Goal: Task Accomplishment & Management: Use online tool/utility

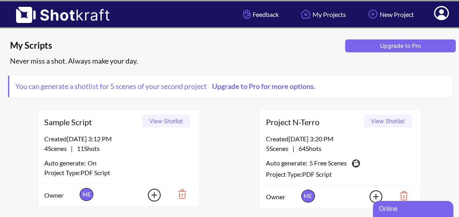
click at [387, 118] on button "View Shotlist" at bounding box center [388, 121] width 48 height 13
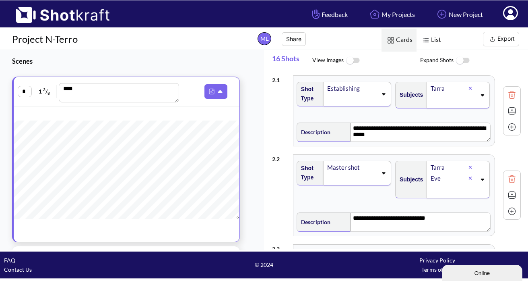
click at [464, 110] on img at bounding box center [512, 111] width 12 height 12
